Goal: Find specific page/section

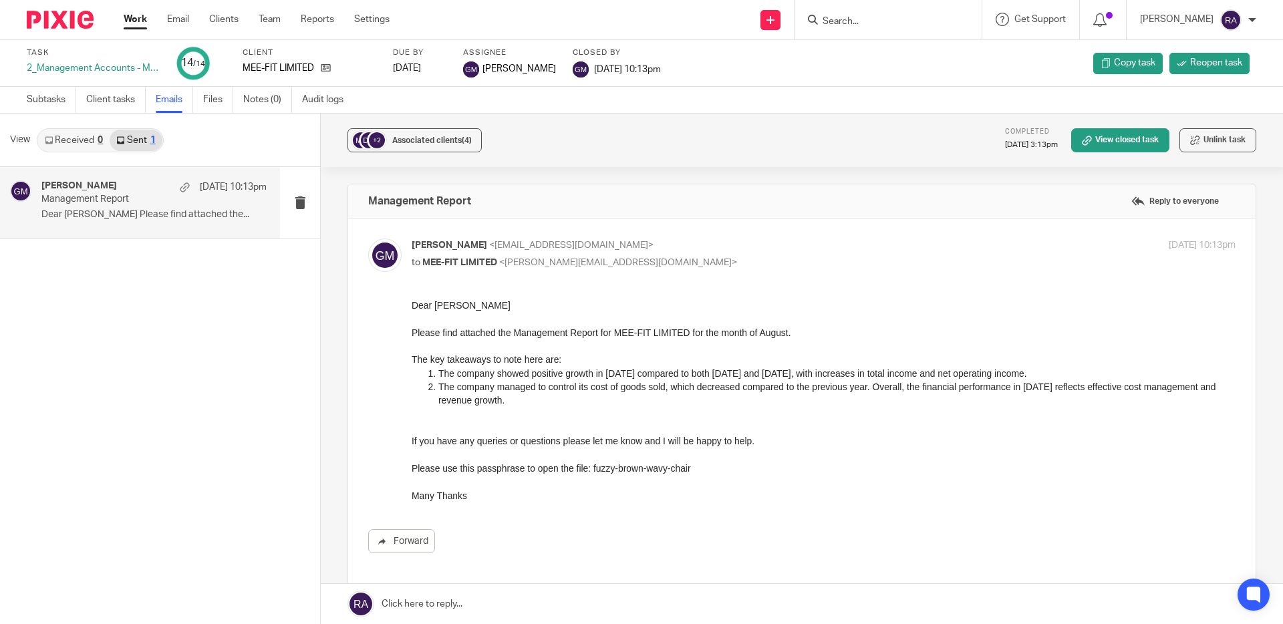
click at [850, 23] on input "Search" at bounding box center [882, 22] width 120 height 12
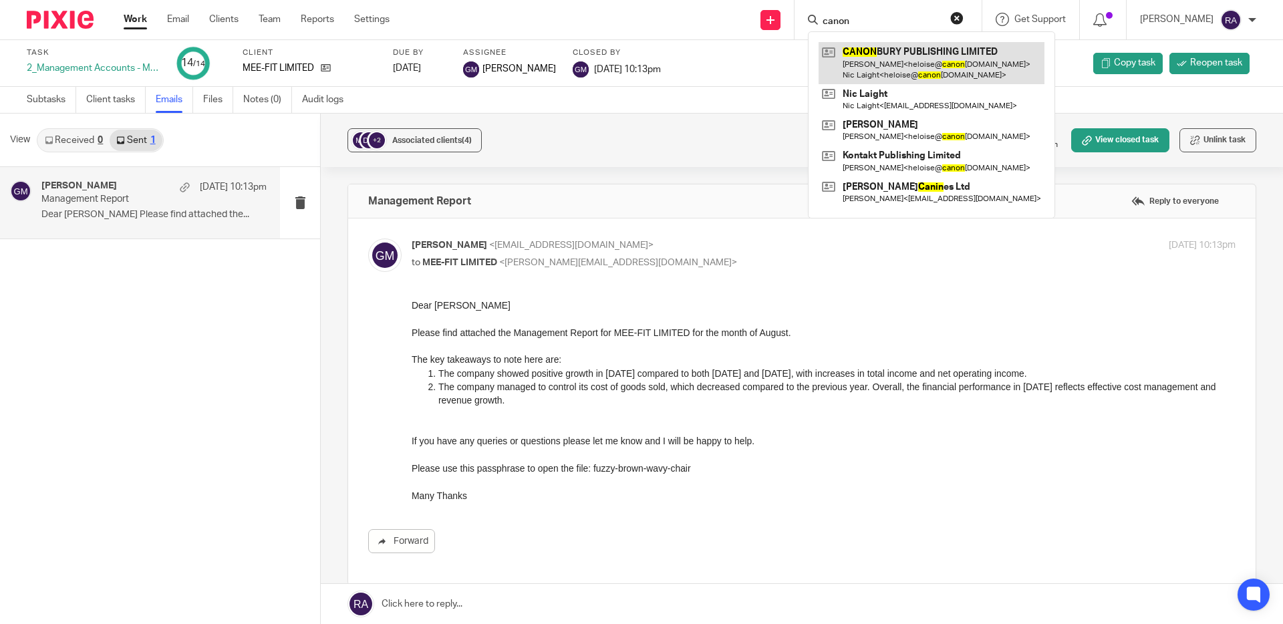
type input "canon"
click at [893, 72] on link at bounding box center [932, 62] width 226 height 41
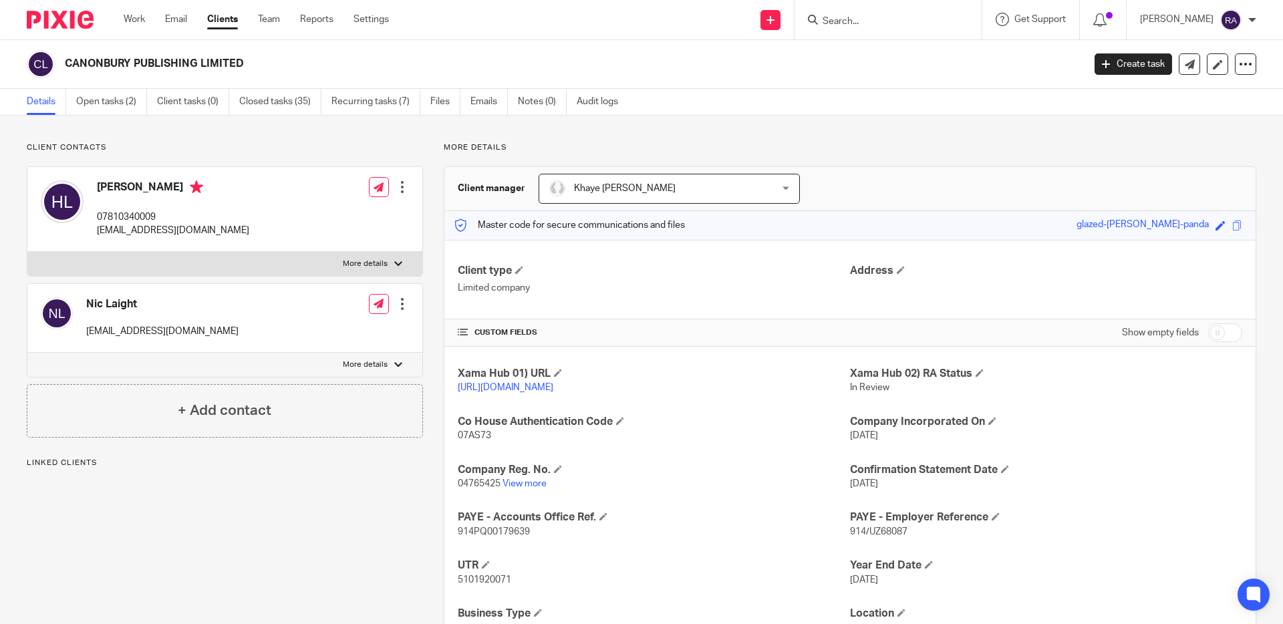
click at [116, 102] on link "Open tasks (2)" at bounding box center [111, 102] width 71 height 26
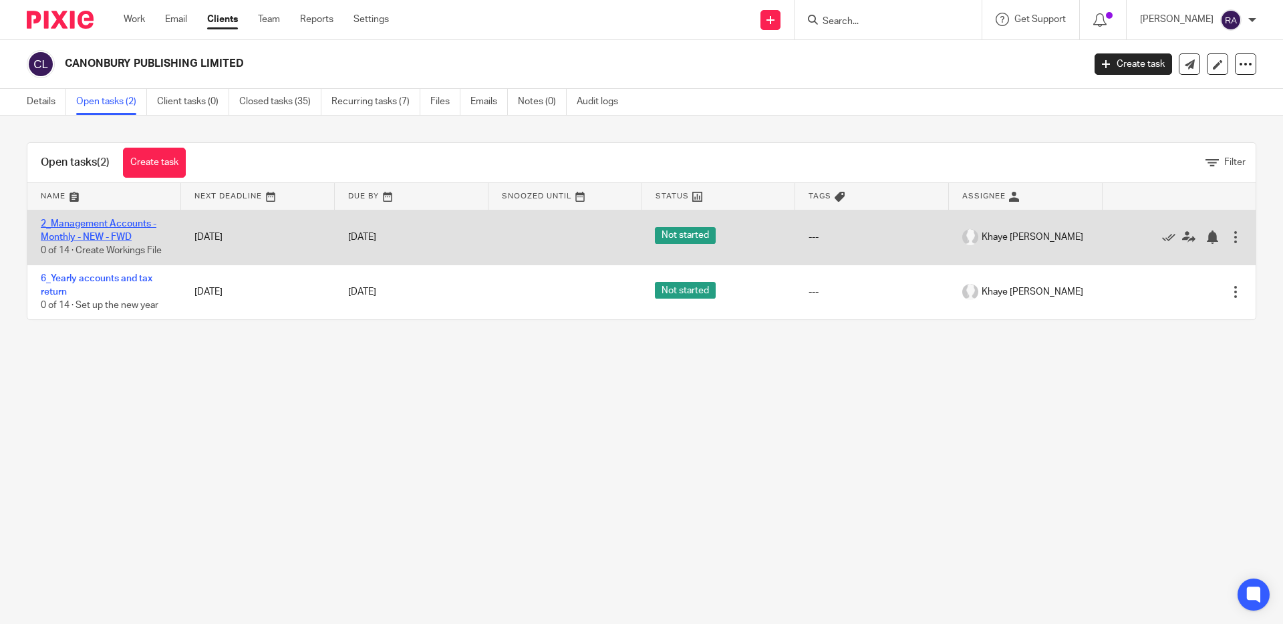
click at [104, 225] on link "2_Management Accounts - Monthly - NEW - FWD" at bounding box center [99, 230] width 116 height 23
